Goal: Check status

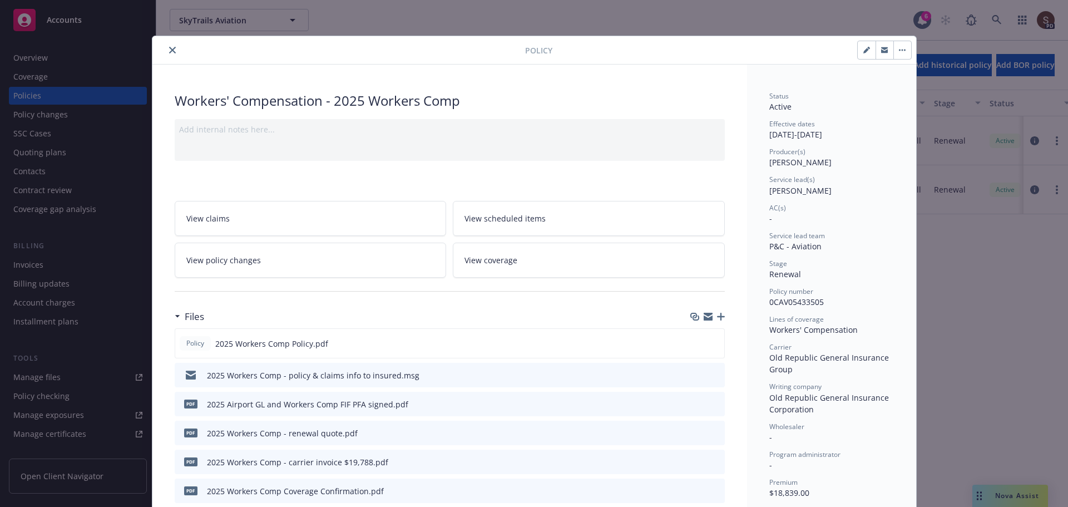
scroll to position [33, 0]
